Goal: Transaction & Acquisition: Purchase product/service

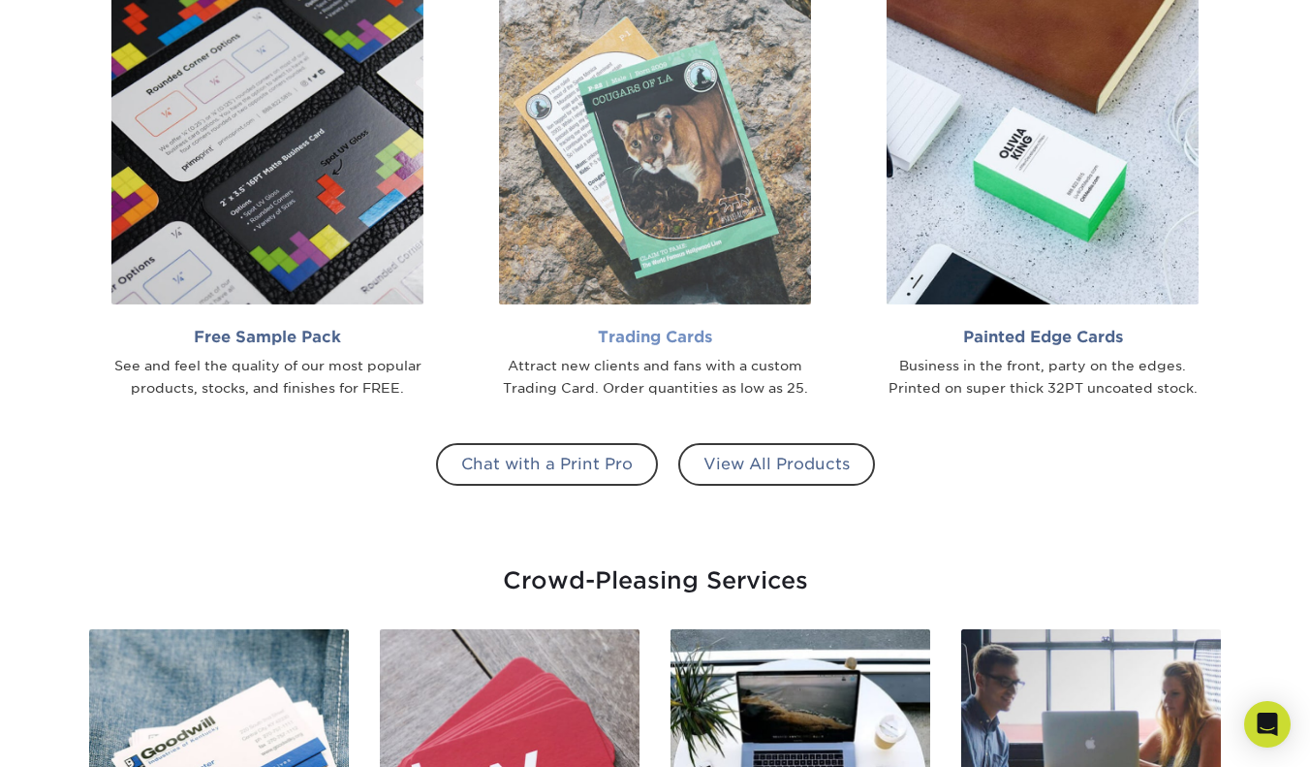
scroll to position [1693, 0]
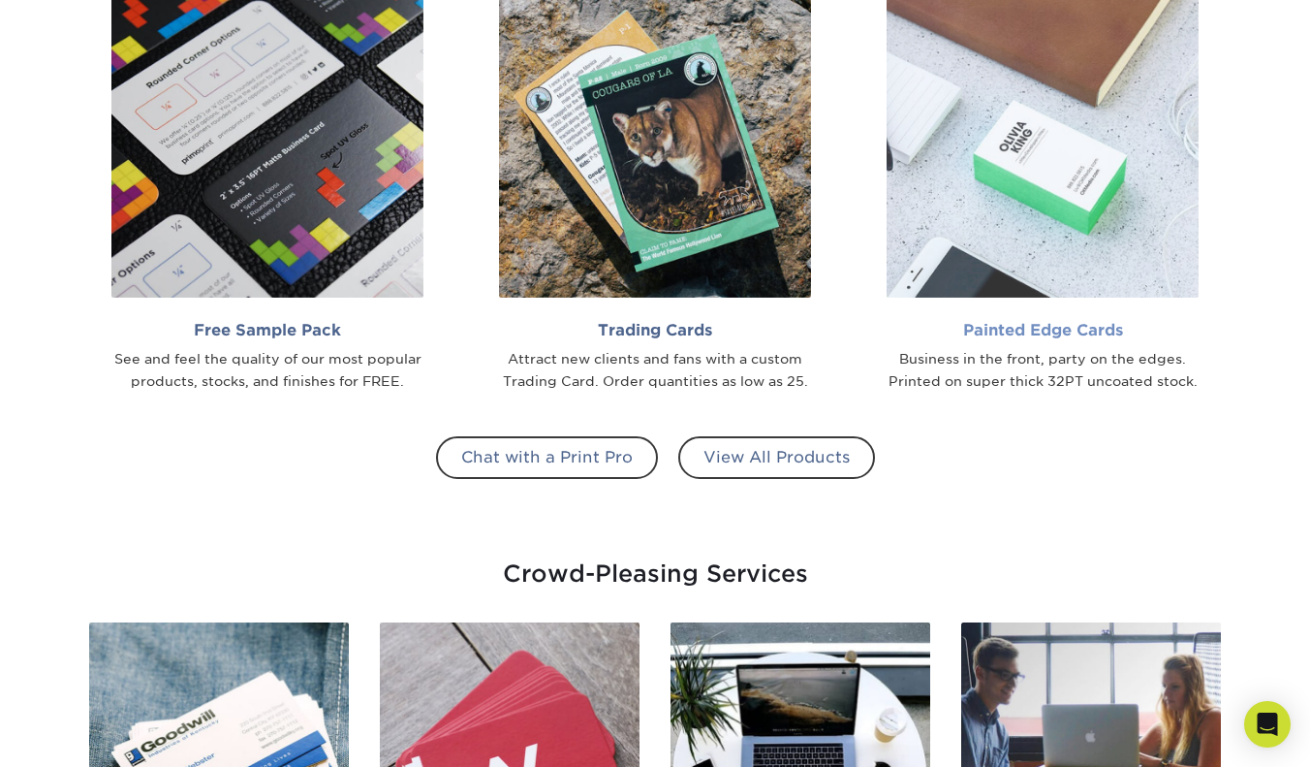
click at [1006, 238] on img at bounding box center [1043, 141] width 312 height 312
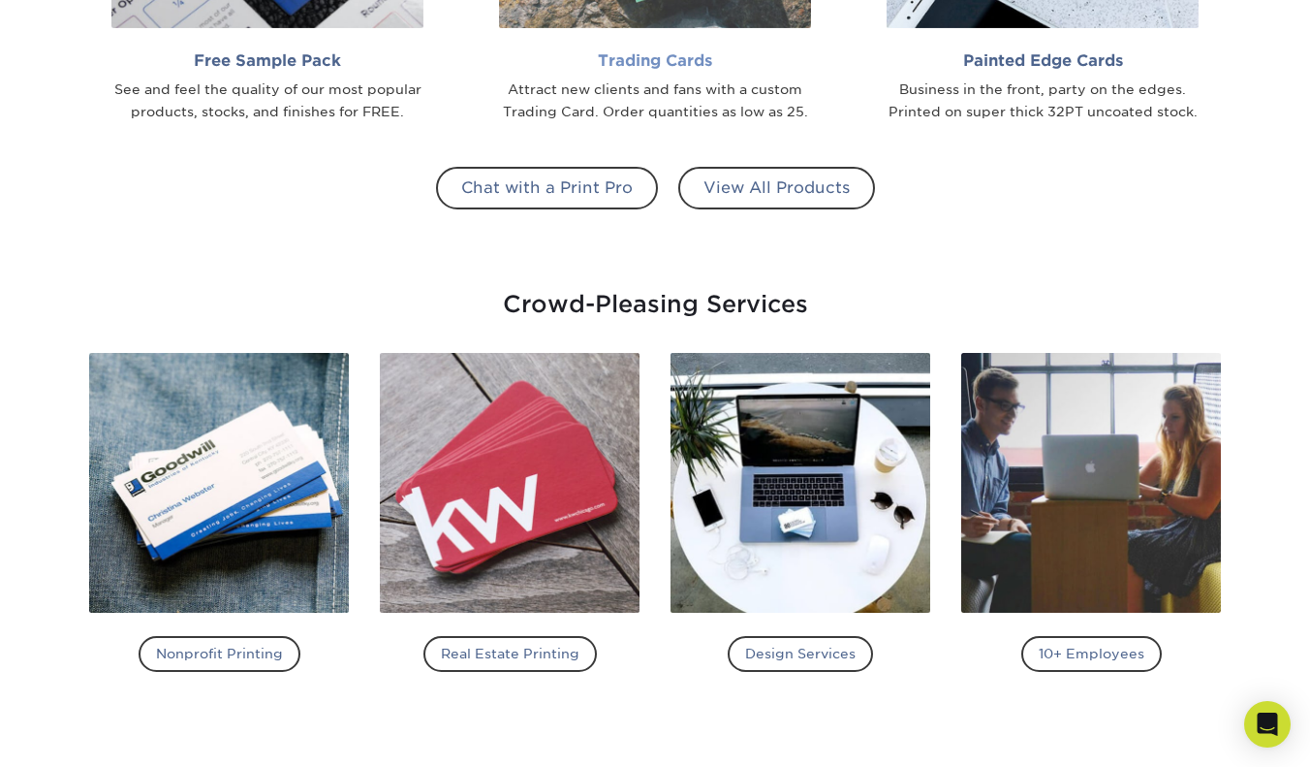
scroll to position [2180, 0]
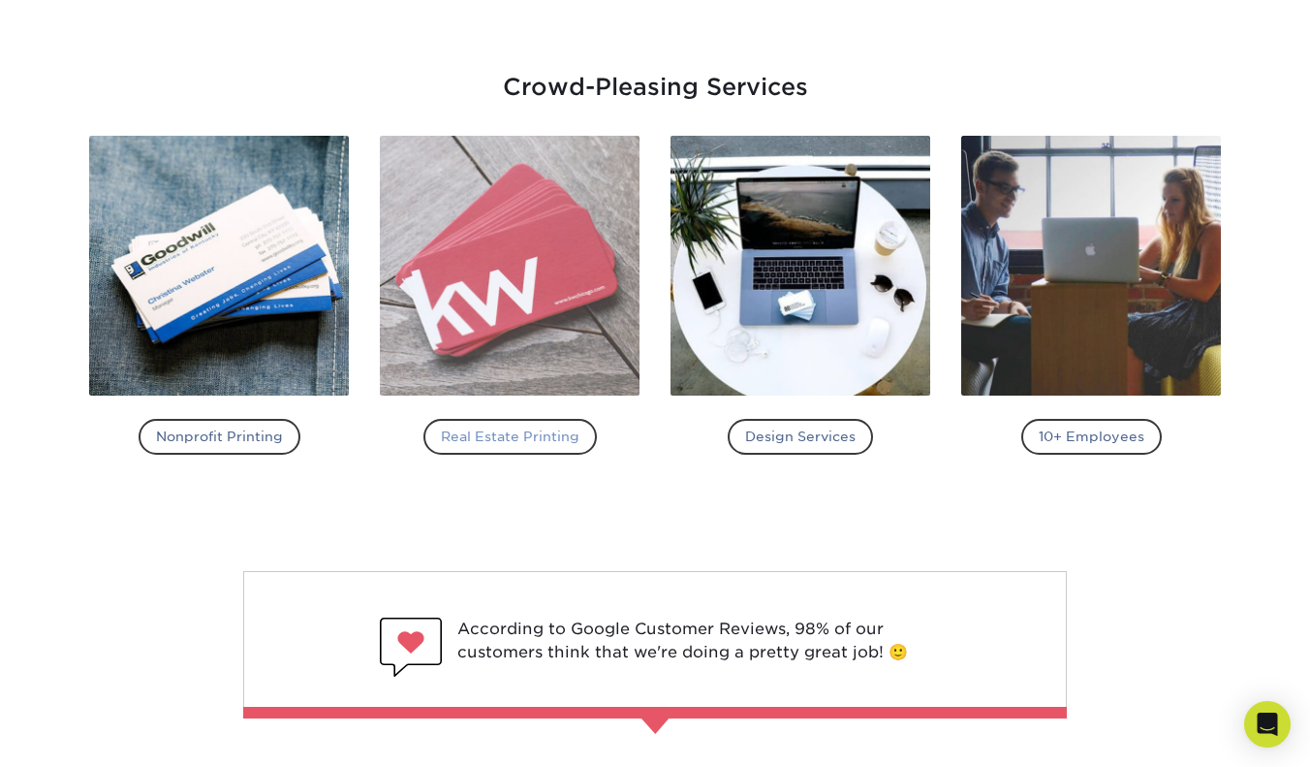
click at [532, 428] on h4 "Real Estate Printing" at bounding box center [510, 436] width 173 height 35
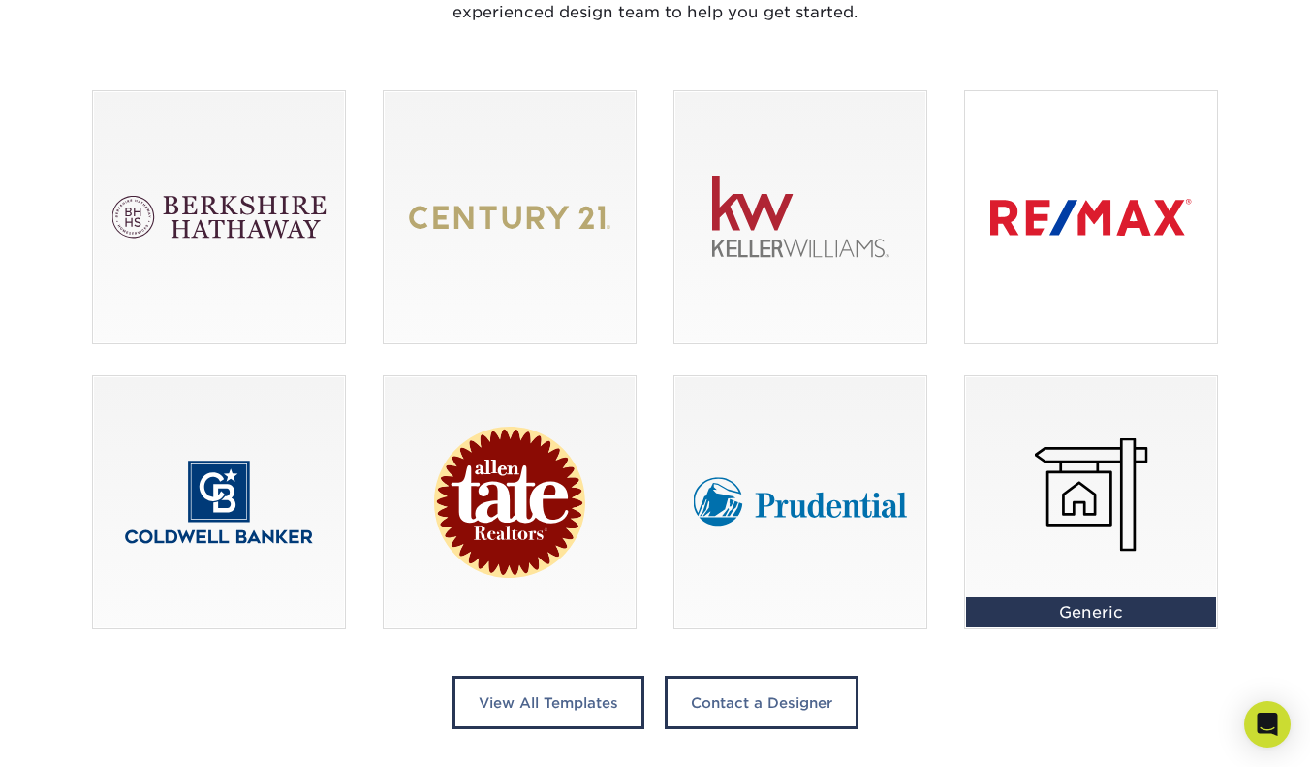
scroll to position [1331, 0]
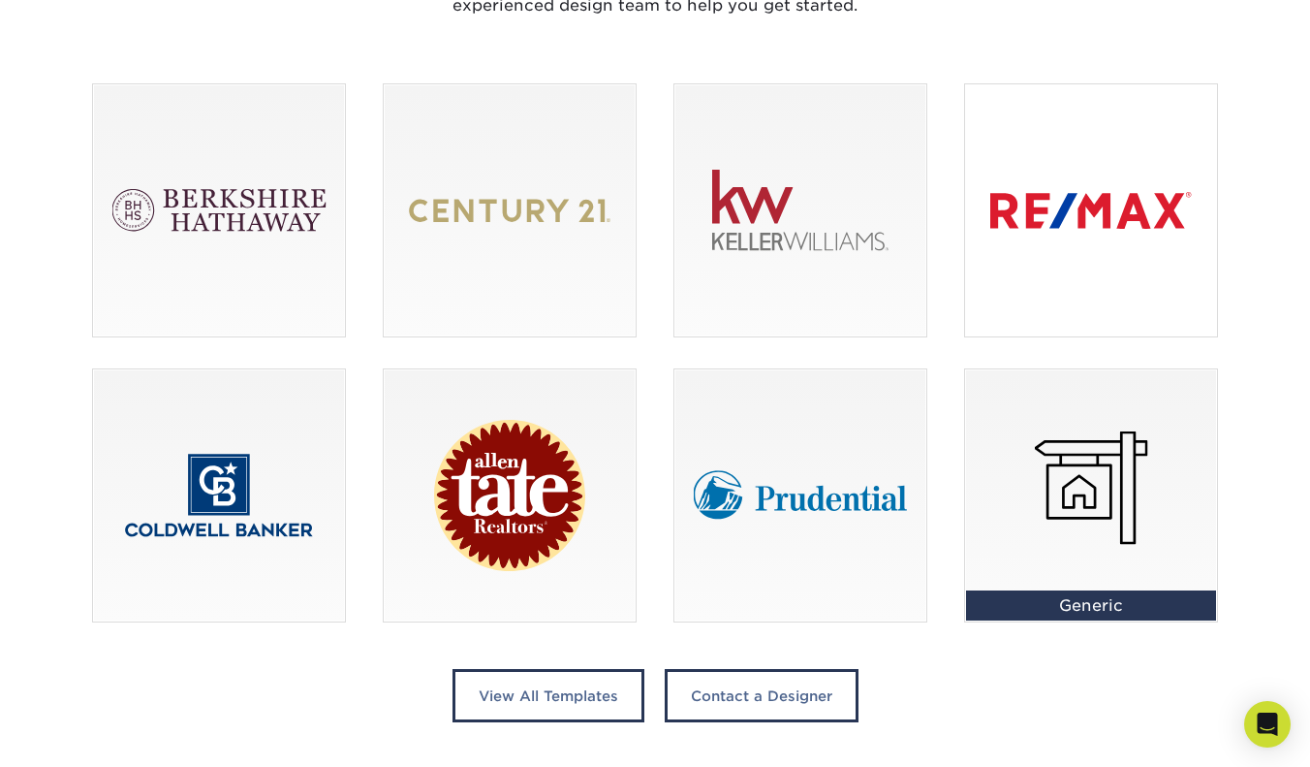
click at [1050, 225] on div at bounding box center [1091, 210] width 252 height 252
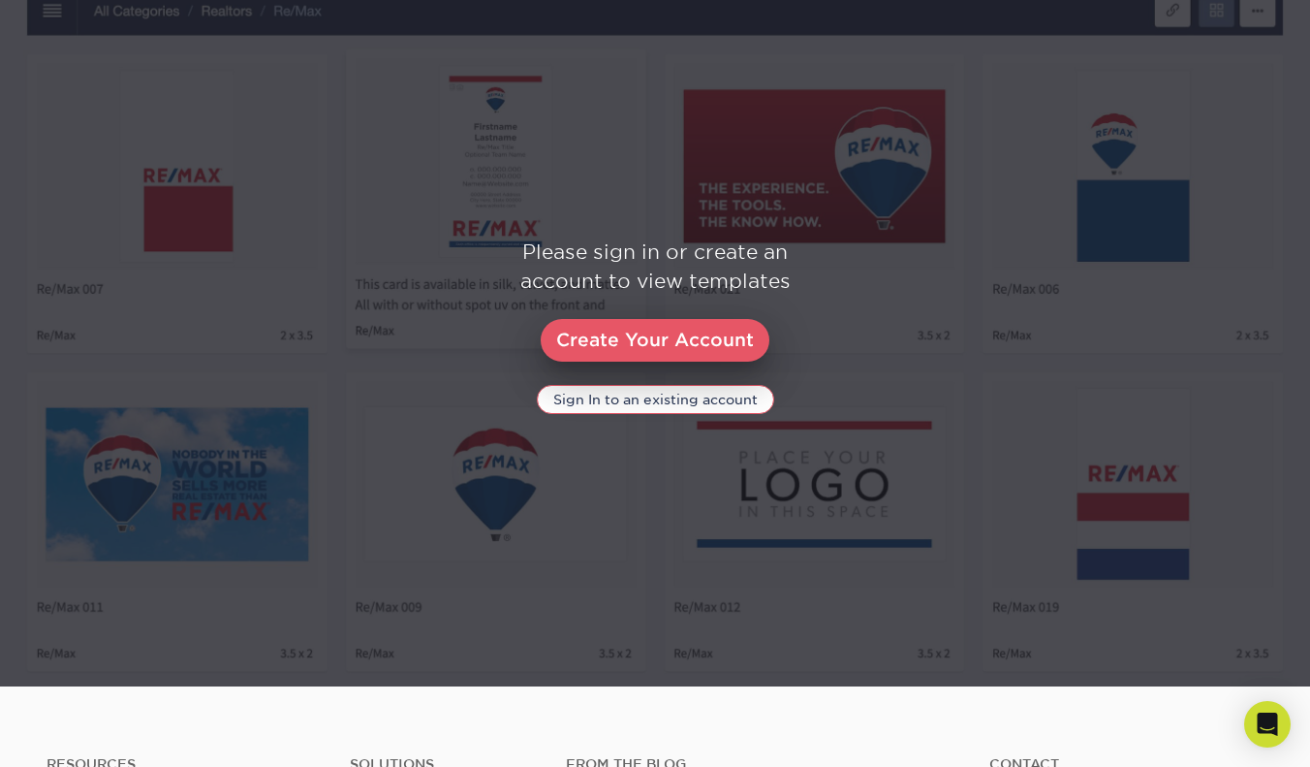
scroll to position [977, 0]
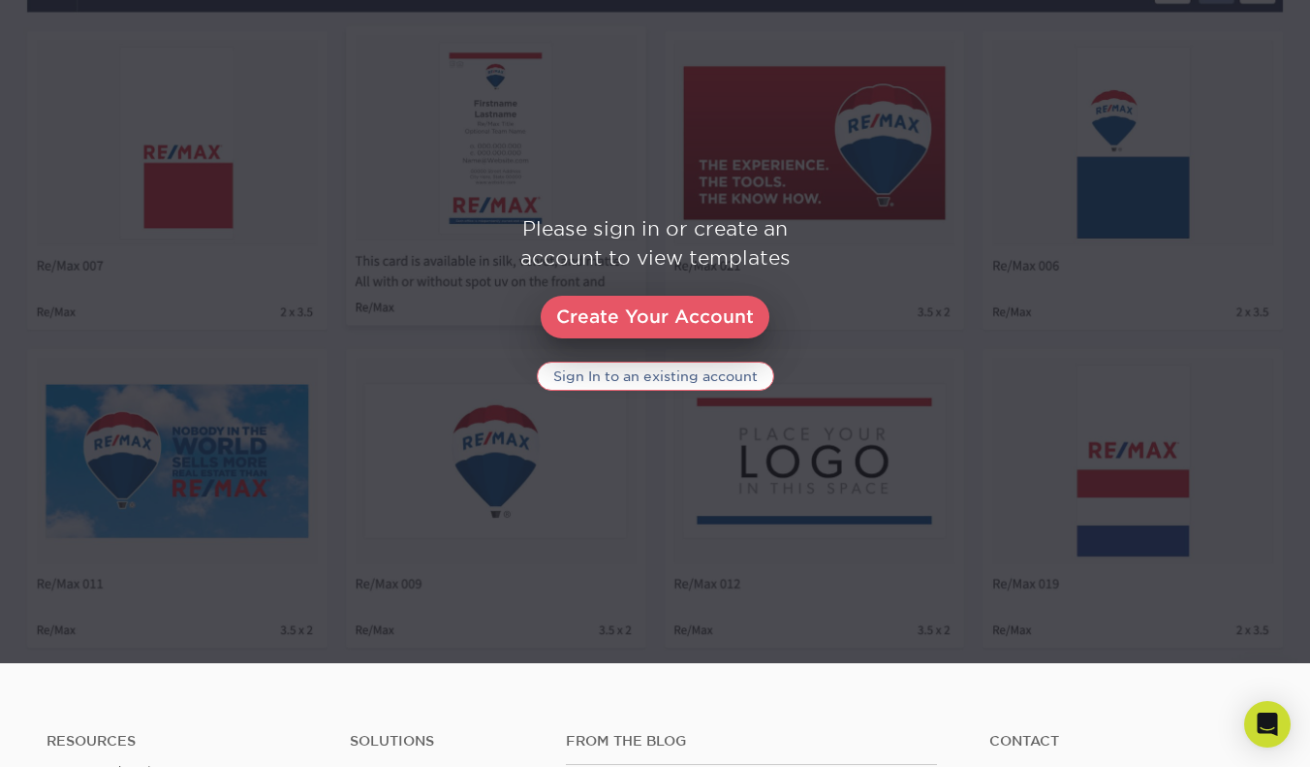
click at [642, 378] on link "Sign In to an existing account" at bounding box center [655, 376] width 237 height 29
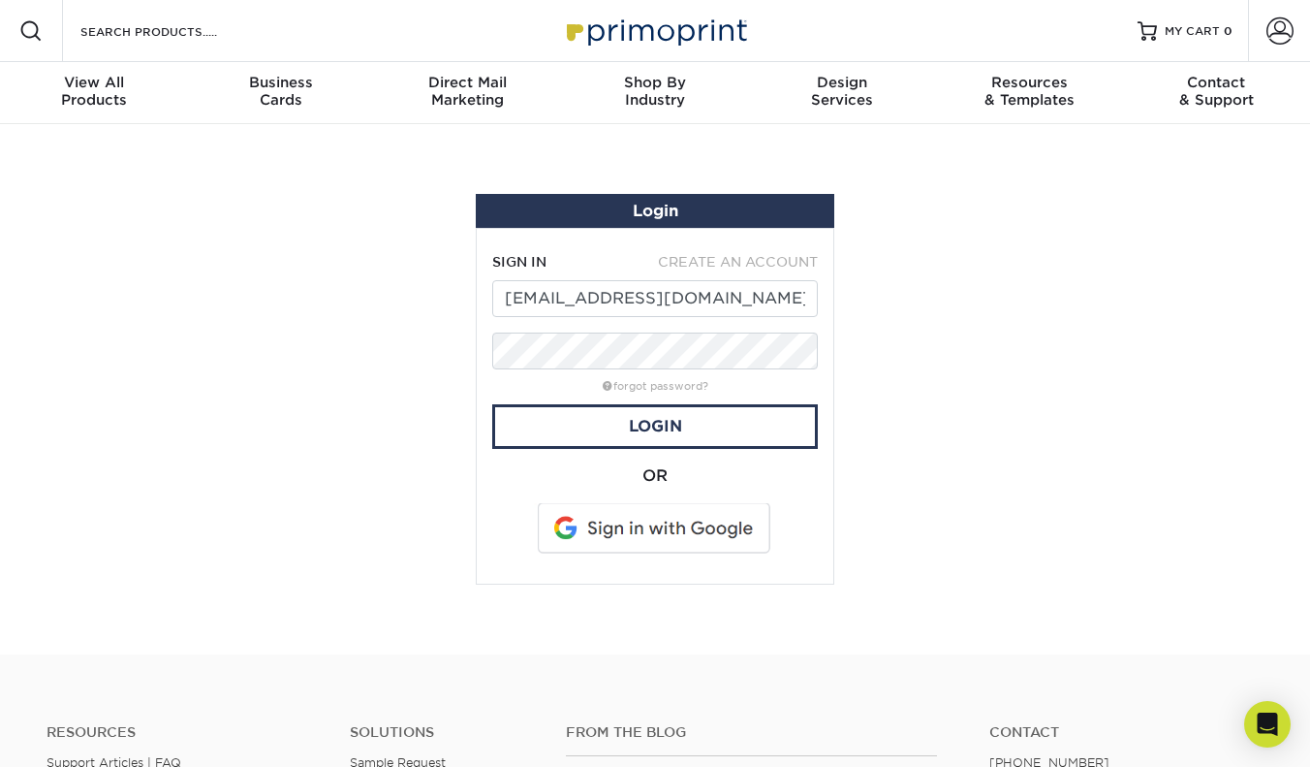
type input "jcarlomorales@me.com"
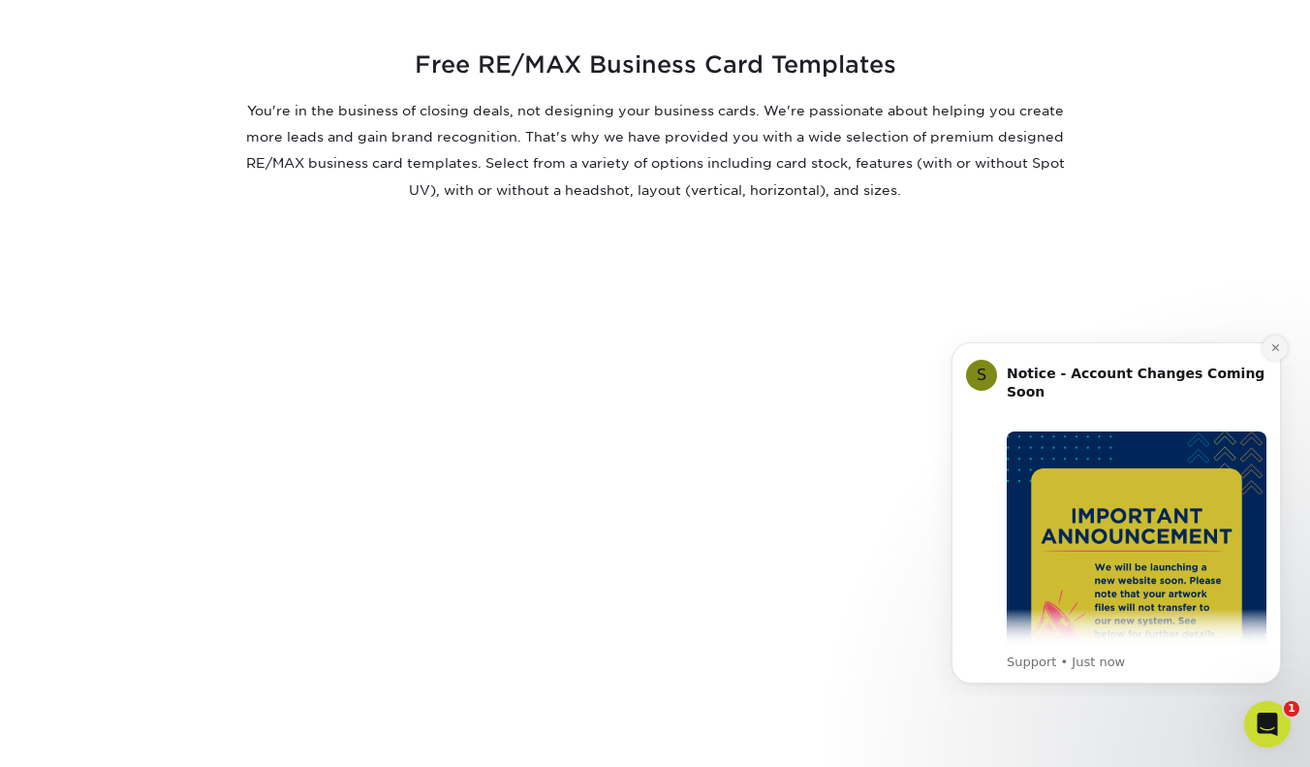
click at [1276, 351] on icon "Dismiss notification" at bounding box center [1276, 347] width 11 height 11
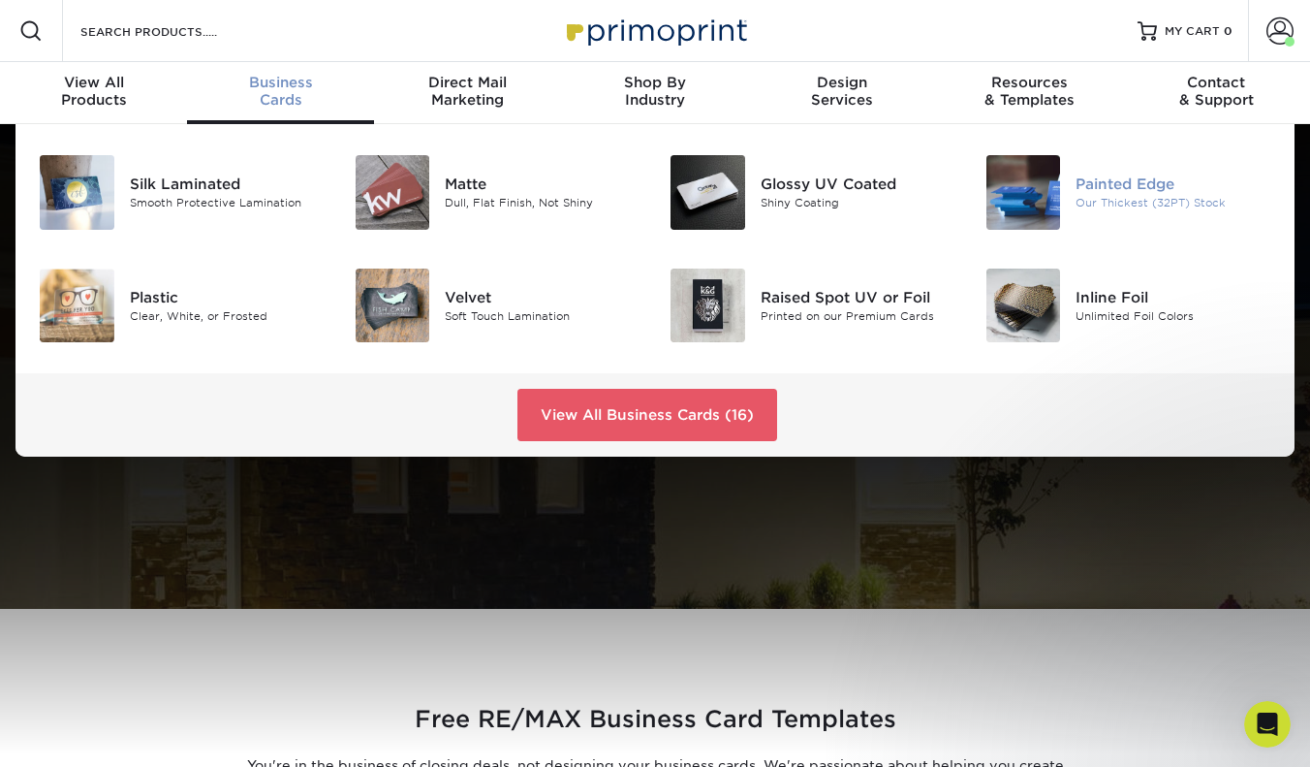
click at [1113, 191] on div "Painted Edge" at bounding box center [1174, 183] width 196 height 21
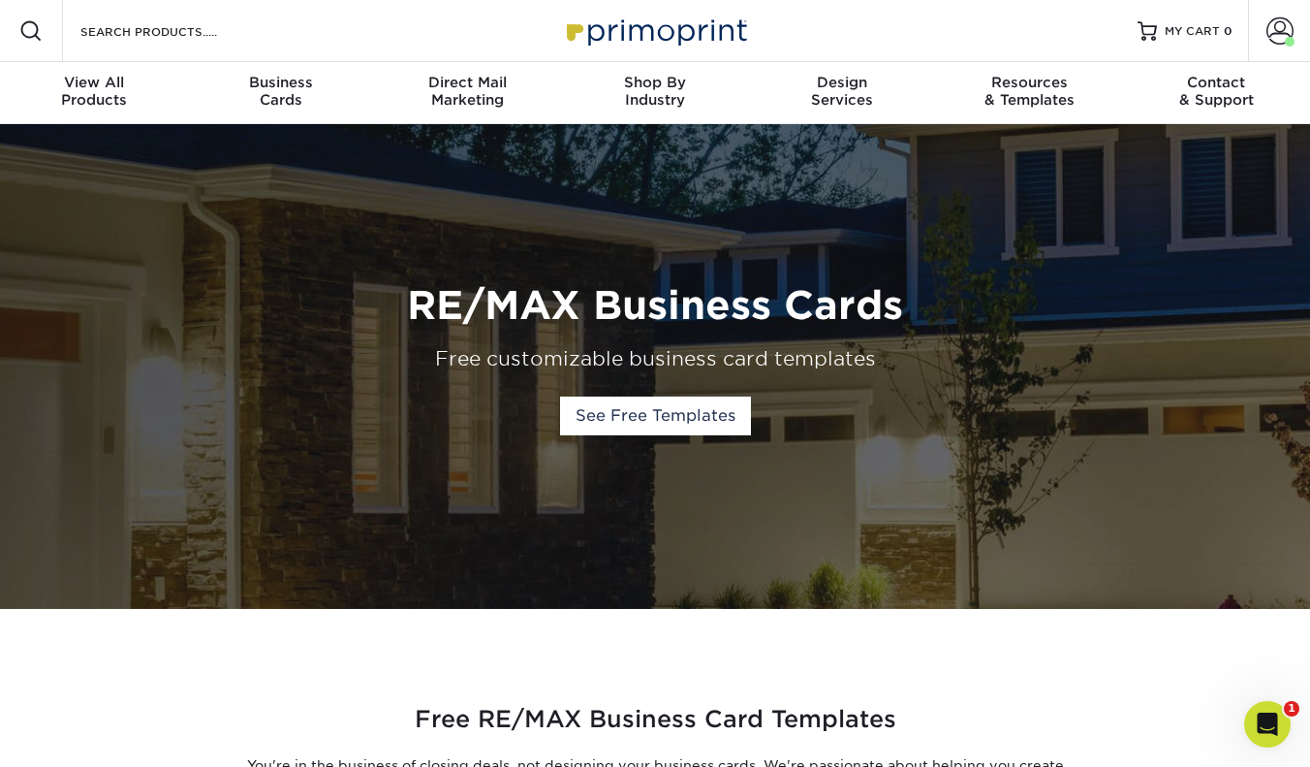
click at [654, 21] on img at bounding box center [655, 31] width 194 height 42
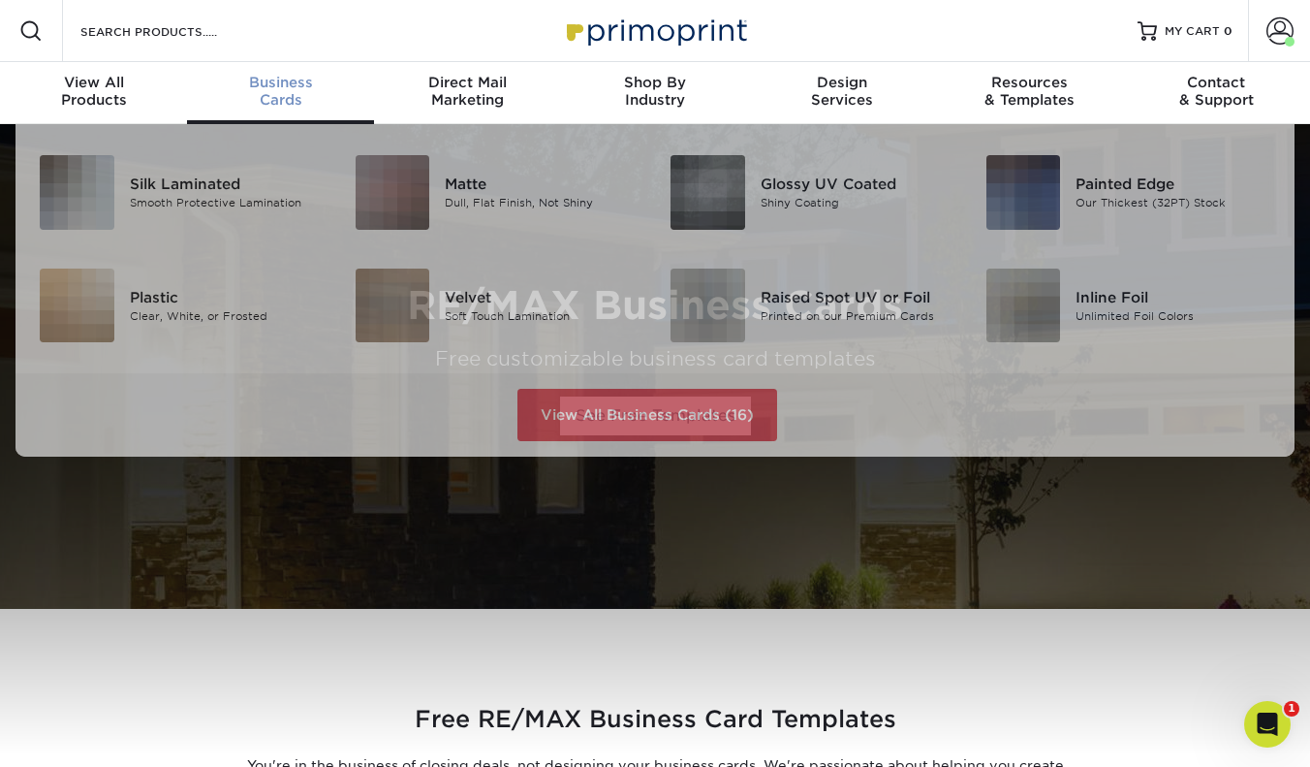
click at [286, 90] on span "Business" at bounding box center [280, 82] width 187 height 17
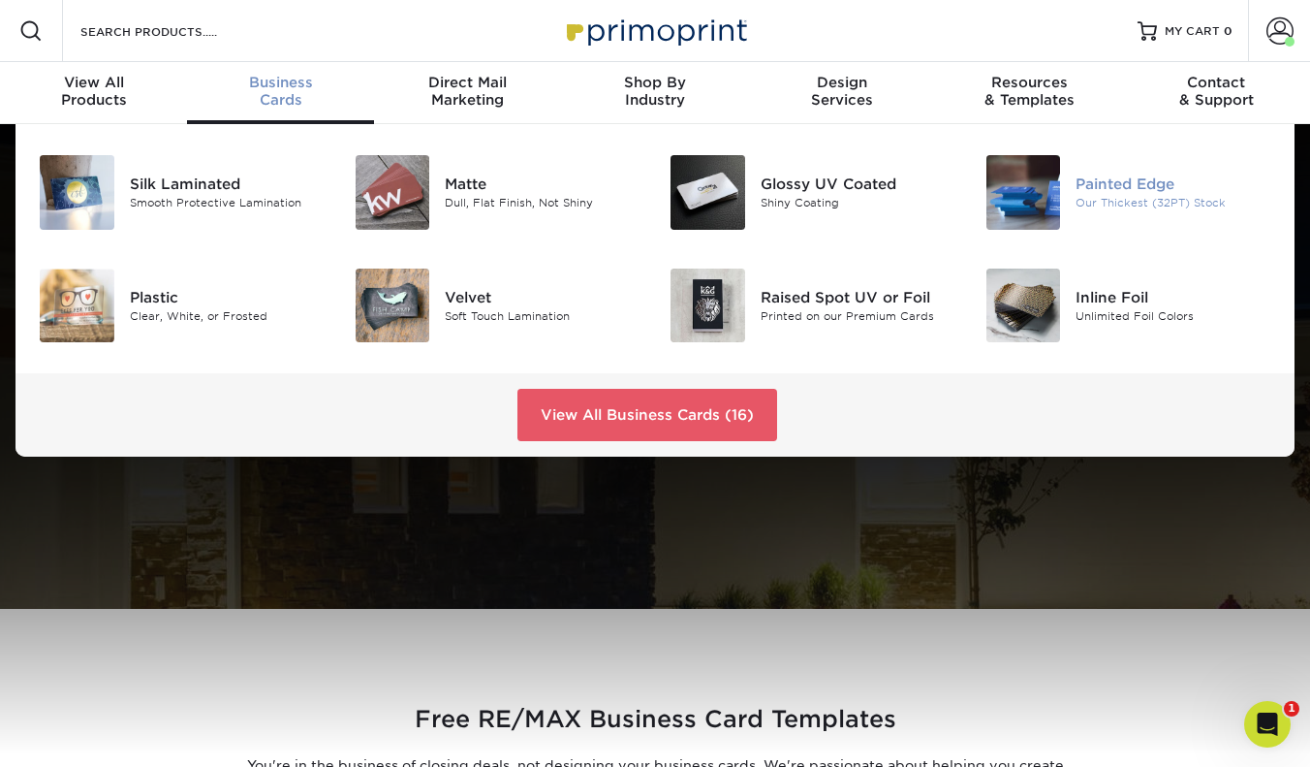
click at [1034, 187] on img at bounding box center [1024, 192] width 75 height 75
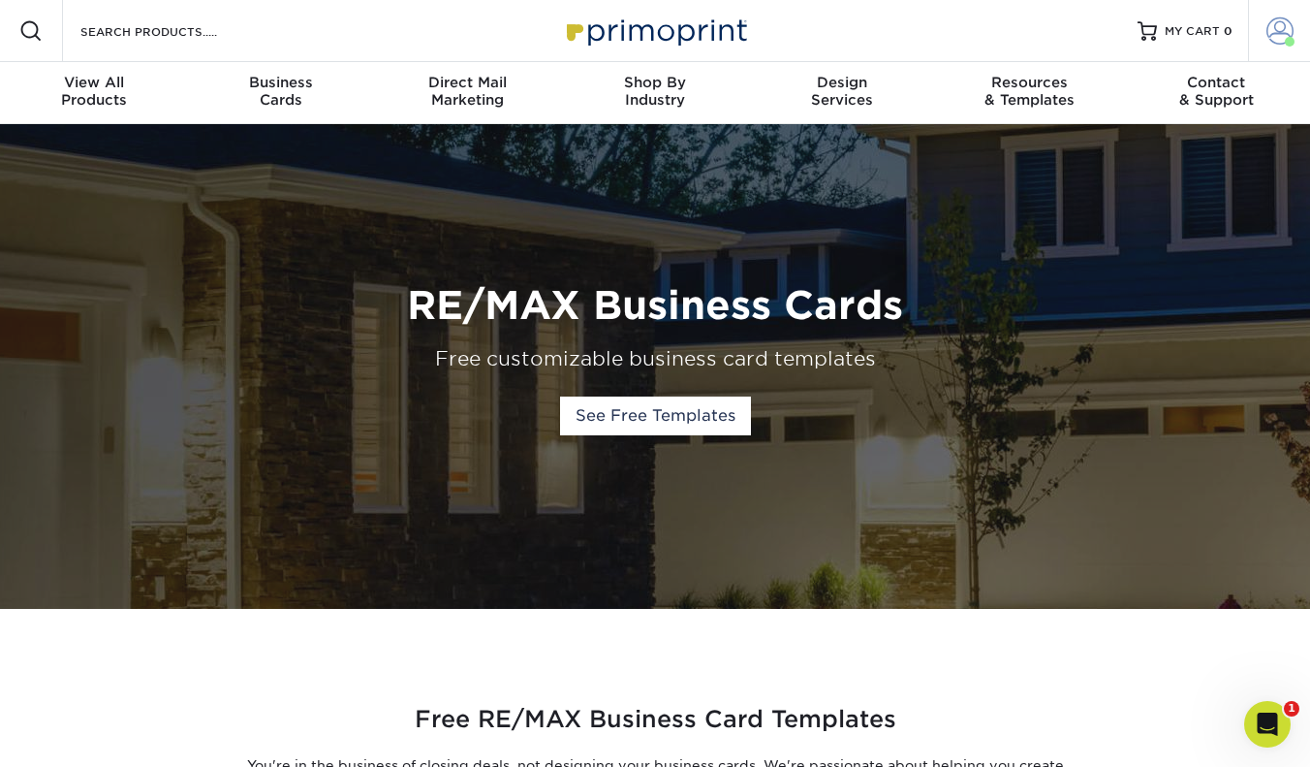
click at [1281, 29] on span at bounding box center [1280, 30] width 27 height 27
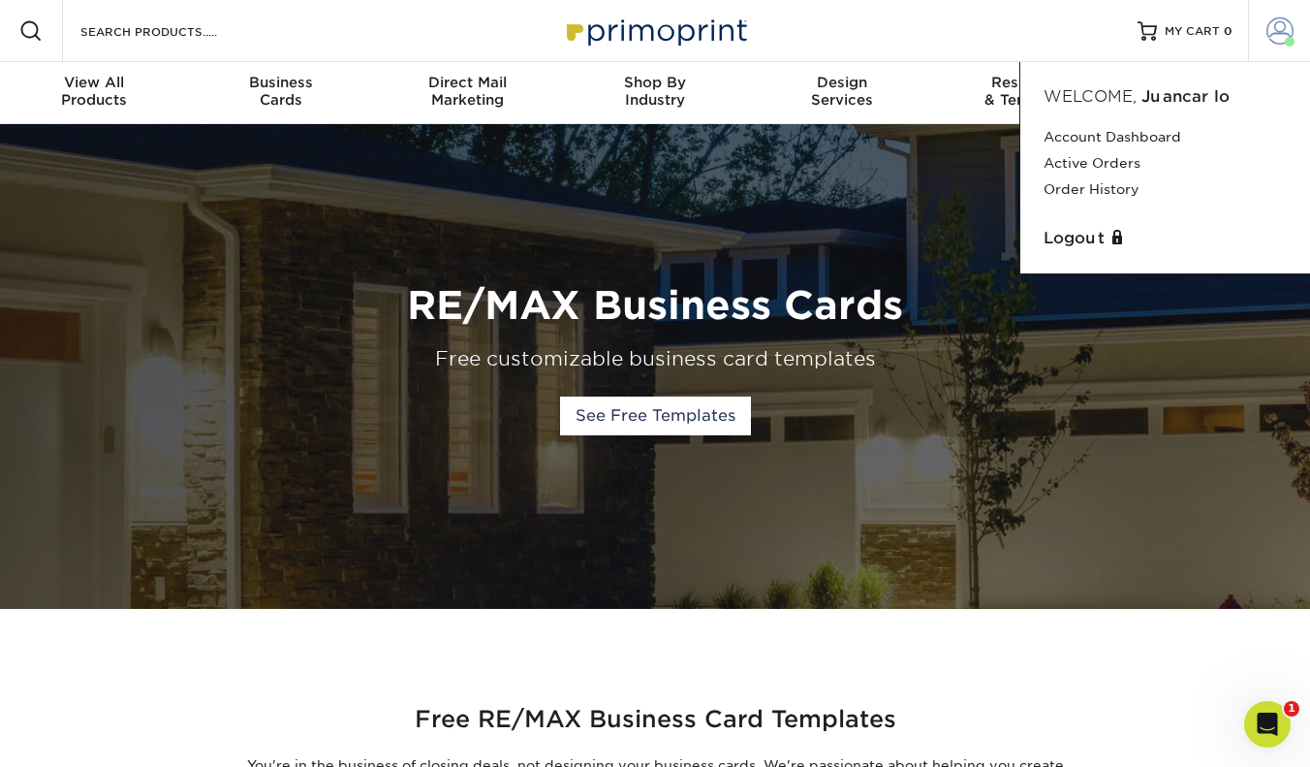
click at [1281, 29] on span at bounding box center [1280, 30] width 27 height 27
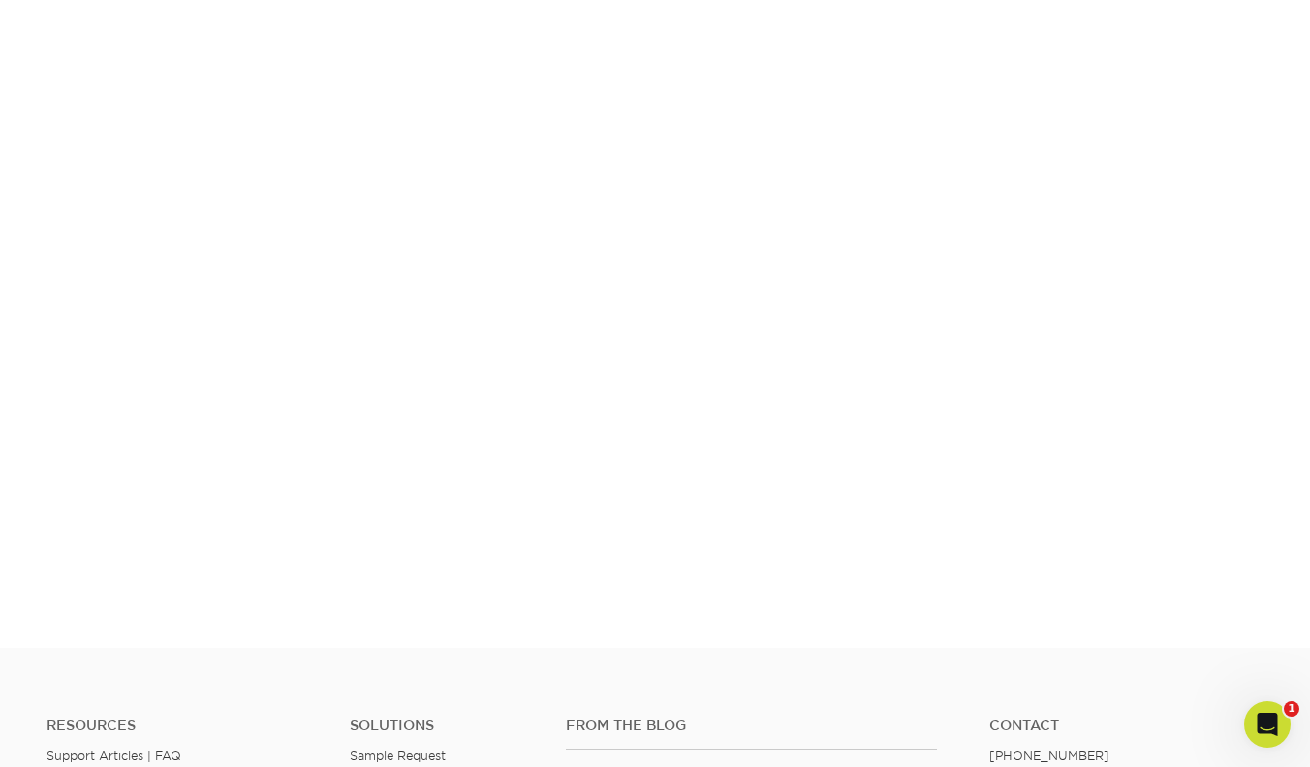
scroll to position [919, 0]
